Goal: Information Seeking & Learning: Learn about a topic

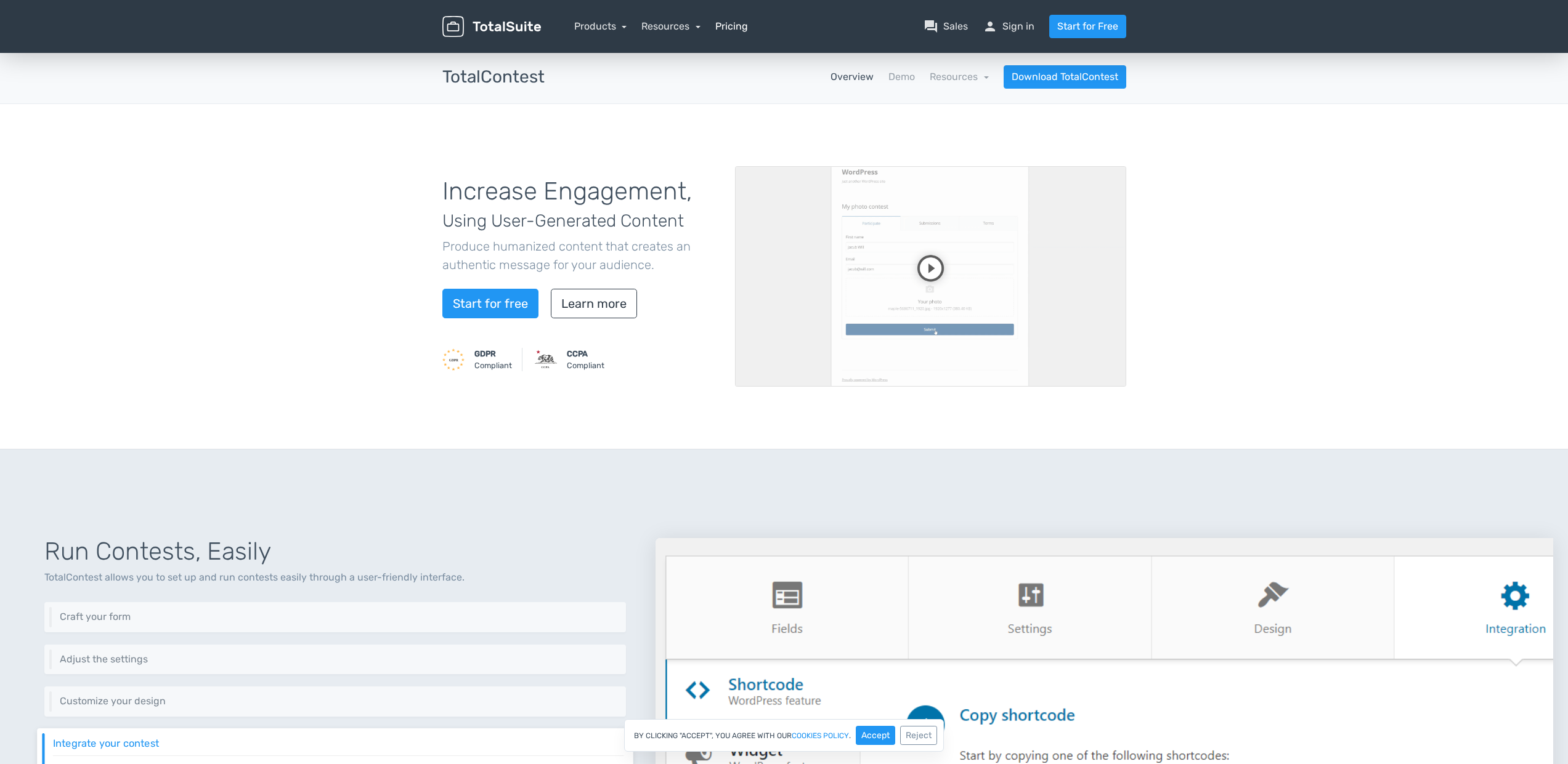
click at [735, 29] on link "Pricing" at bounding box center [731, 26] width 33 height 15
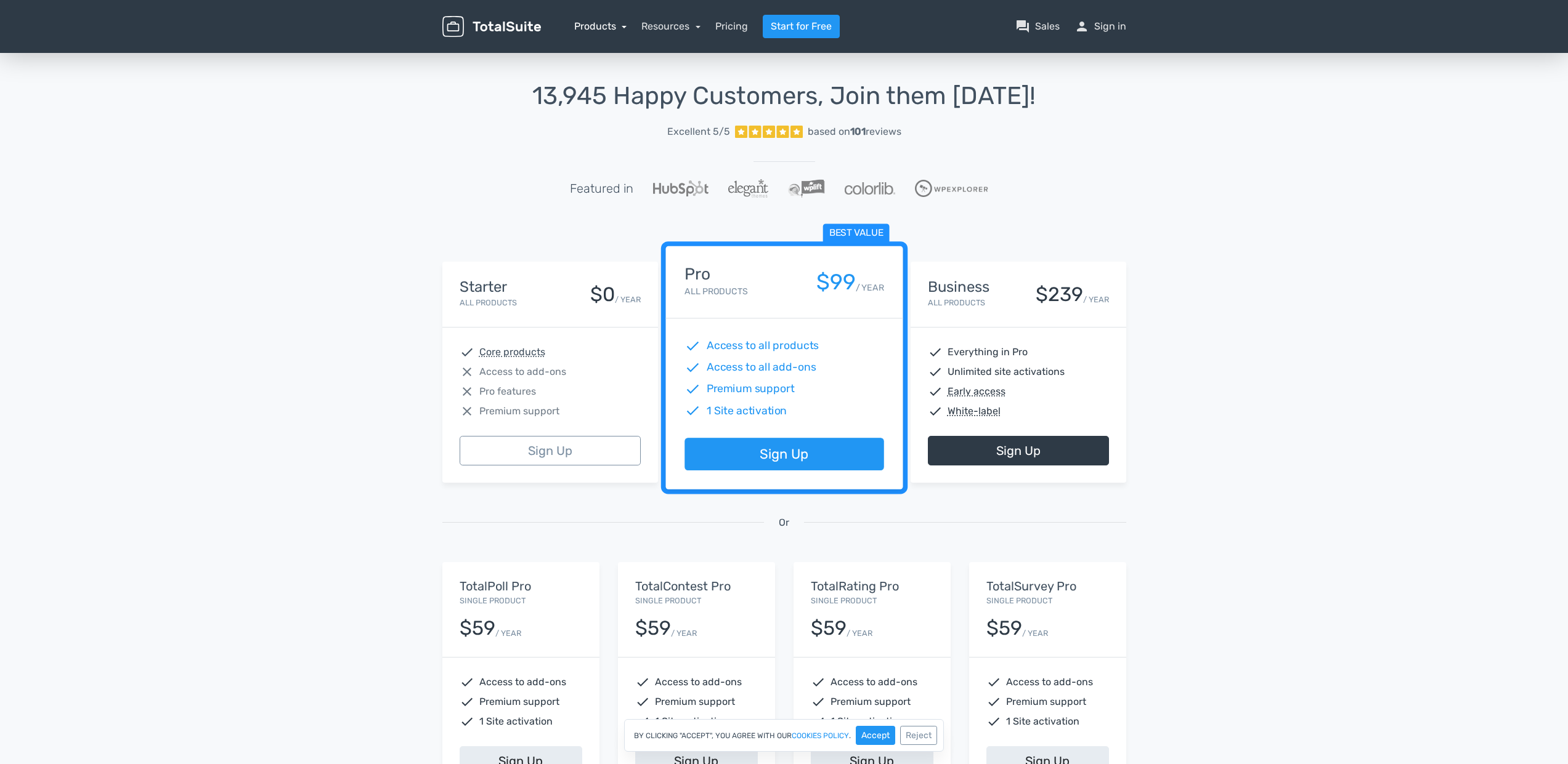
click at [589, 23] on link "Products" at bounding box center [601, 26] width 53 height 12
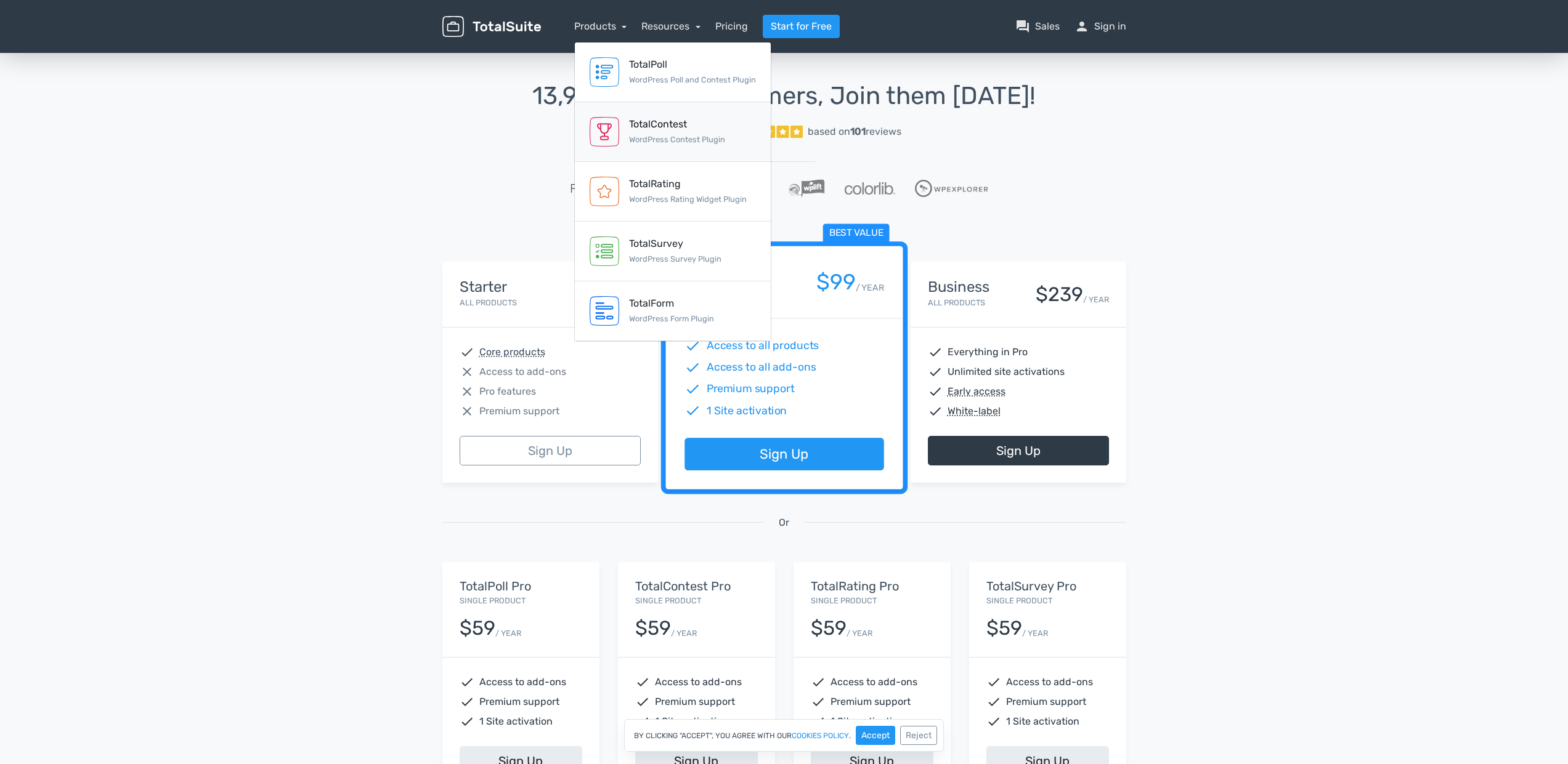
click at [702, 121] on div "TotalContest" at bounding box center [676, 124] width 96 height 15
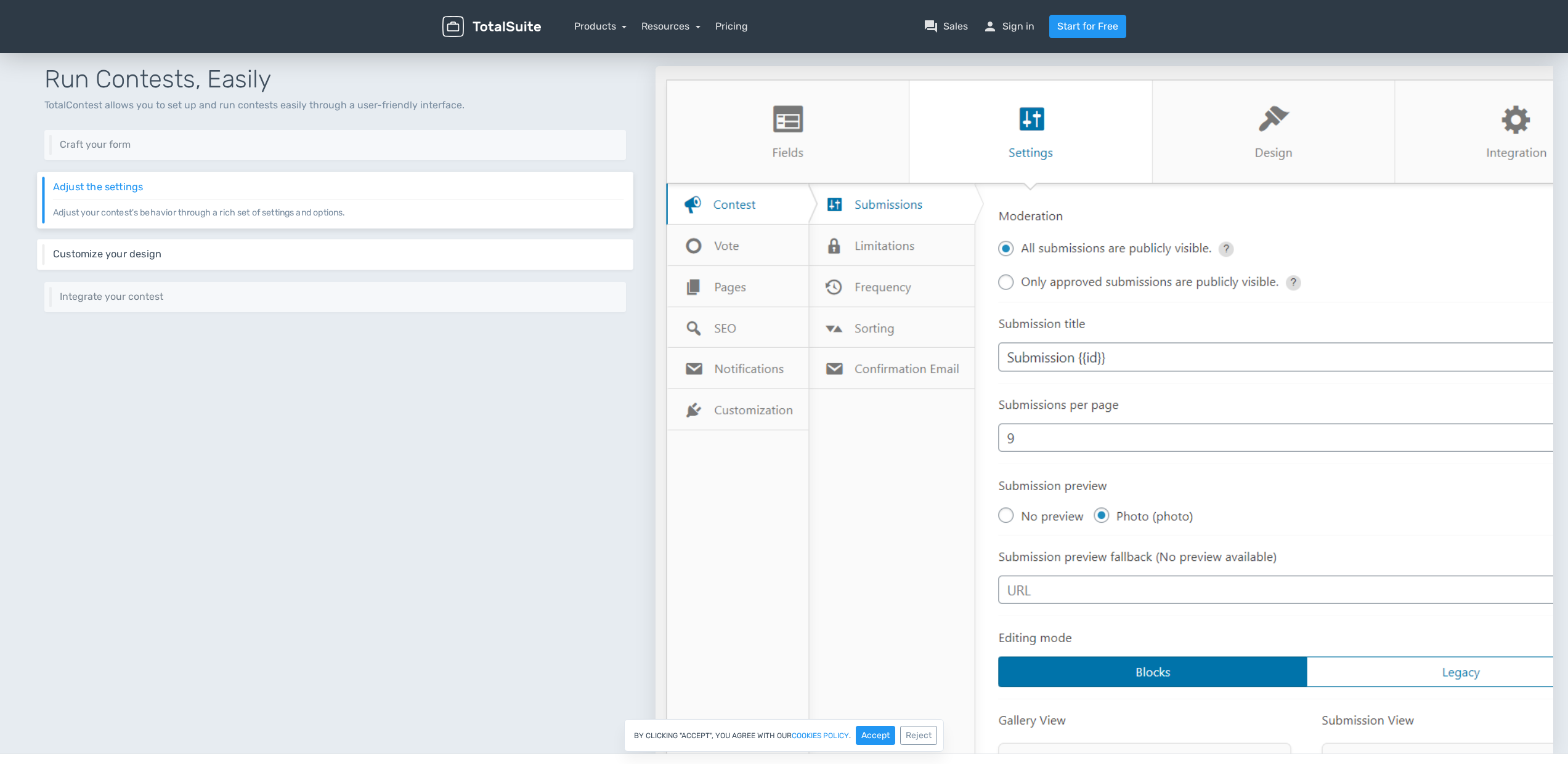
scroll to position [416, 0]
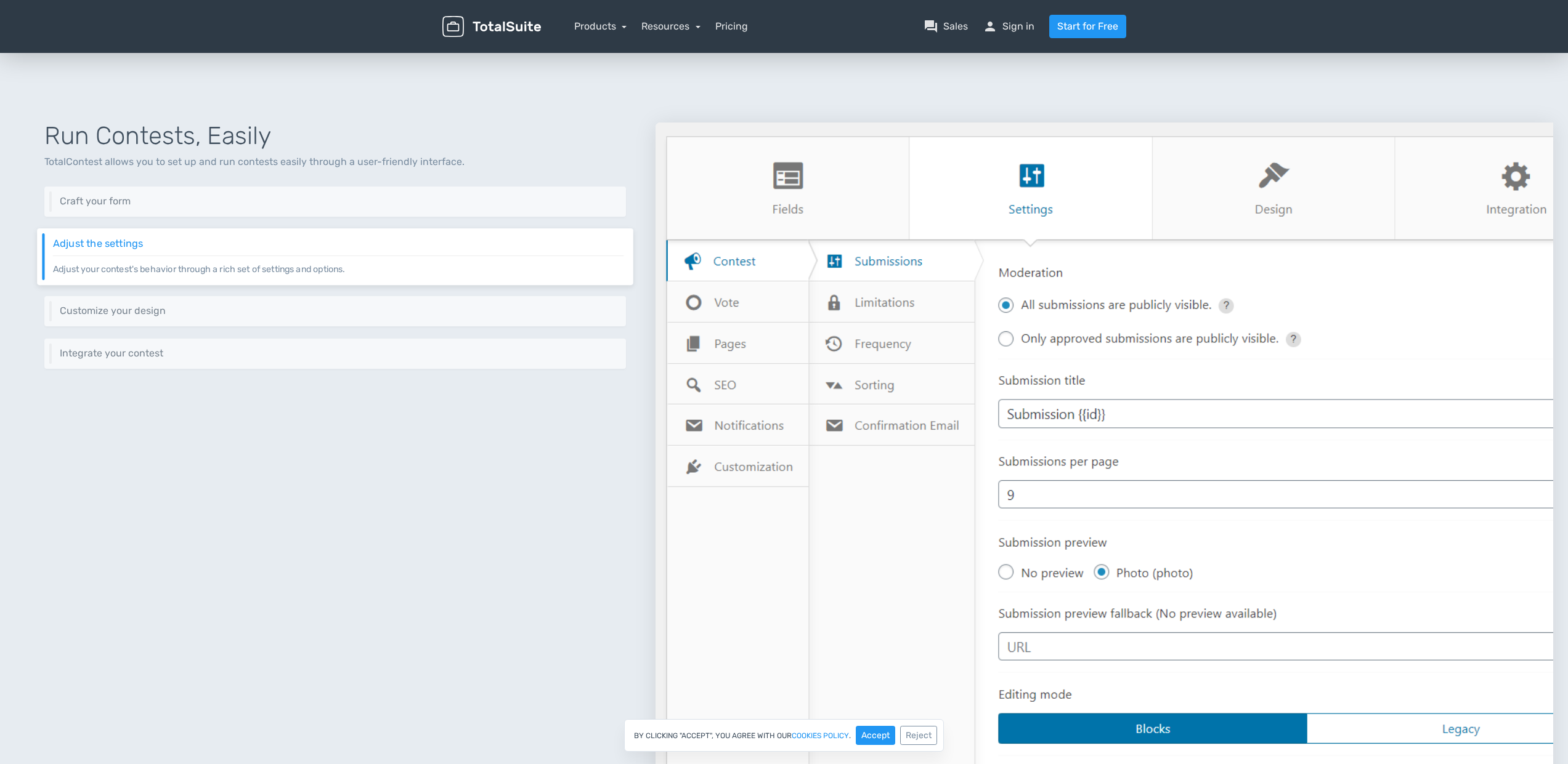
click at [370, 258] on p "Adjust your contest's behavior through a rich set of settings and options." at bounding box center [338, 265] width 571 height 21
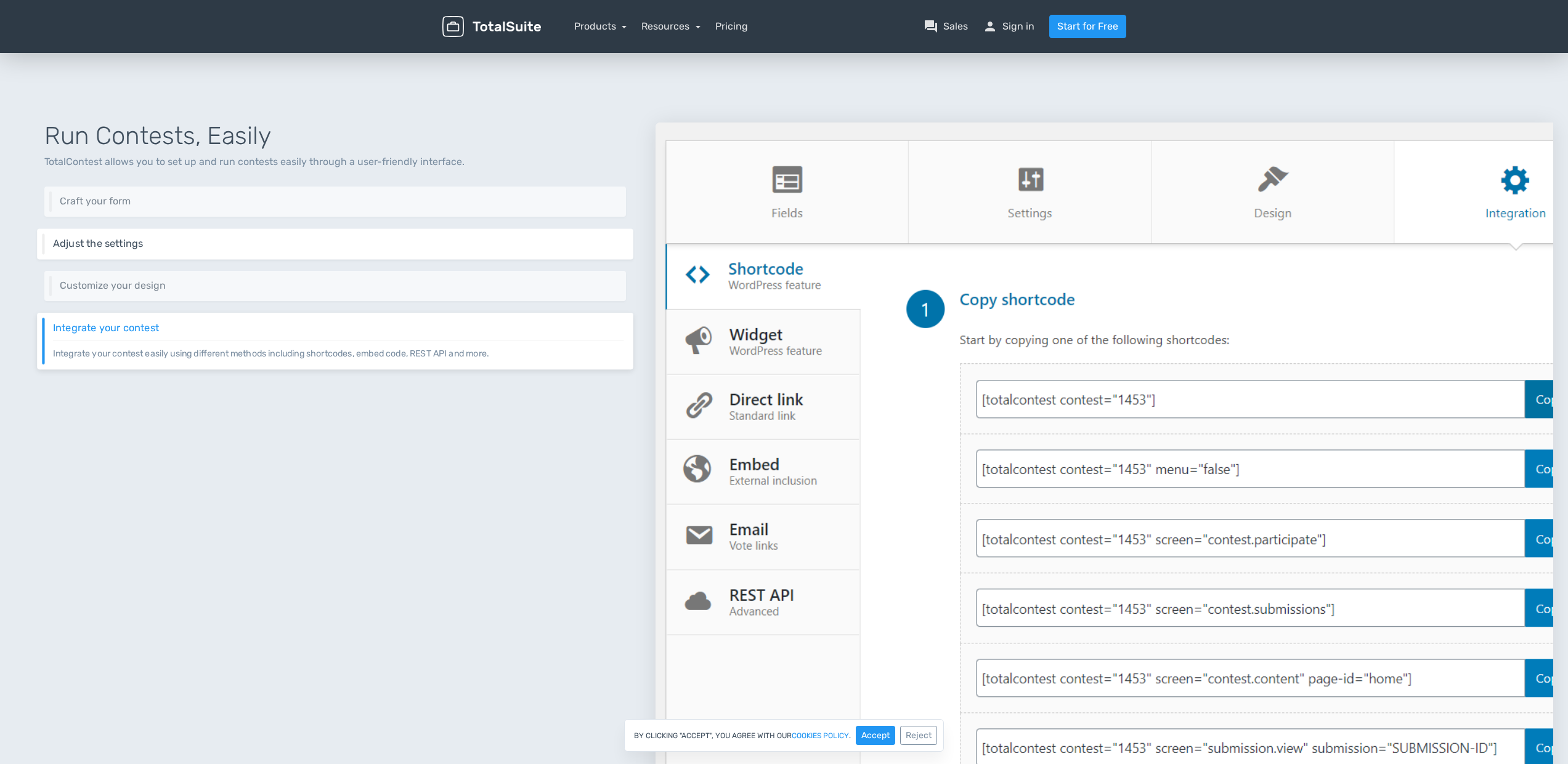
click at [370, 258] on div "Adjust the settings Adjust your contest's behavior through a rich set of settin…" at bounding box center [335, 244] width 596 height 31
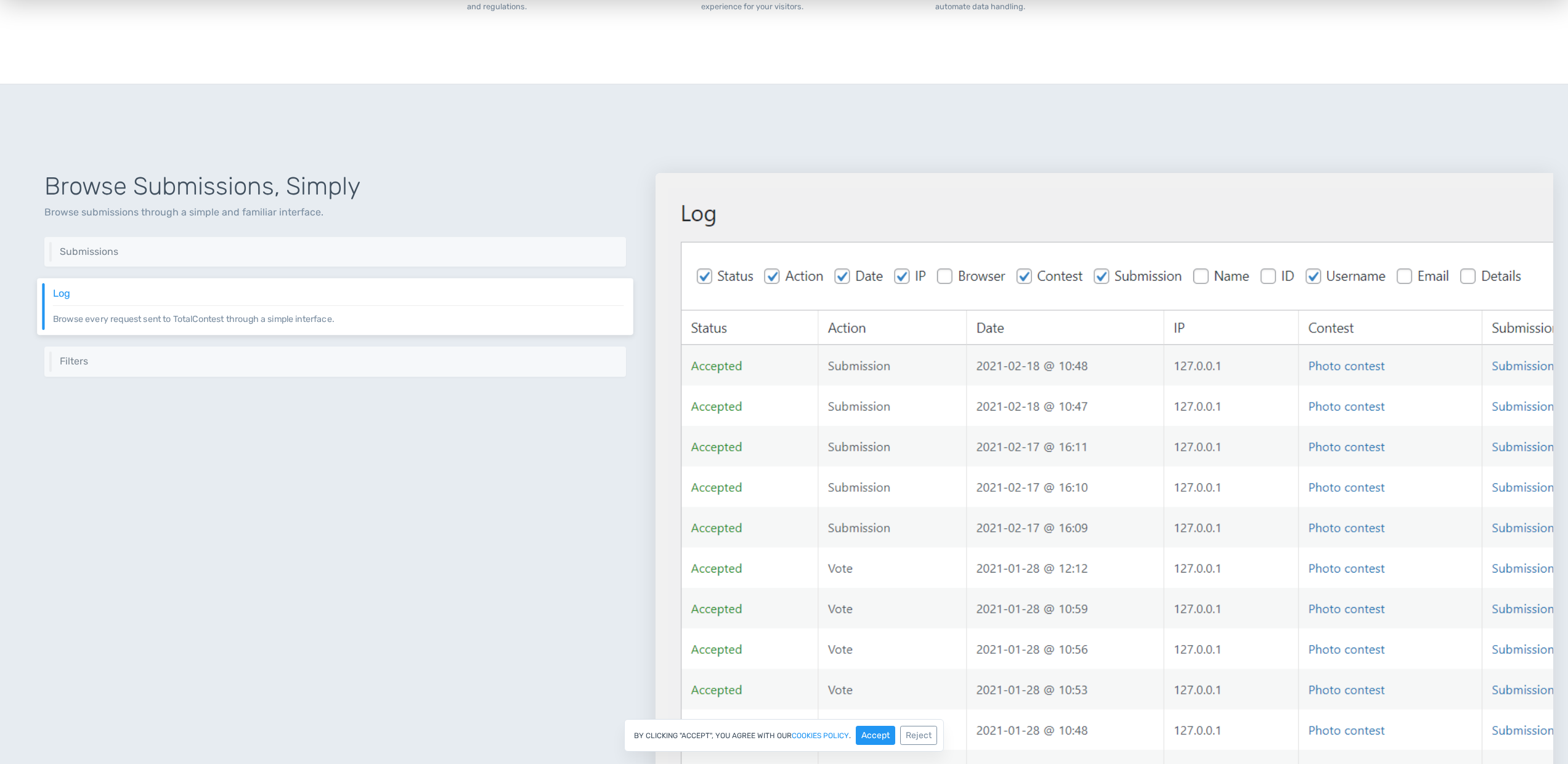
scroll to position [1430, 0]
